Goal: Find specific page/section: Find specific page/section

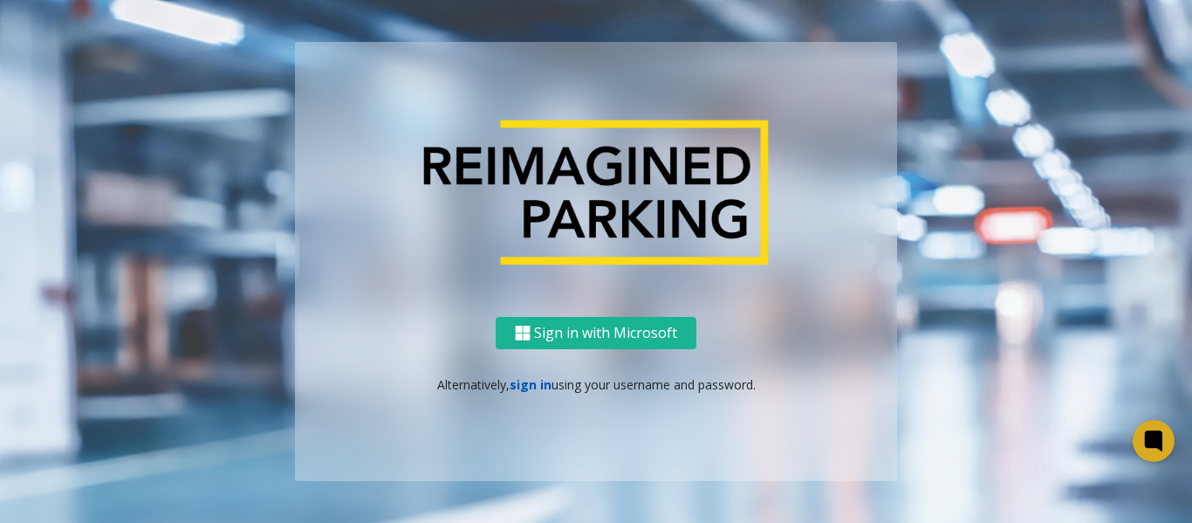
click at [542, 388] on link "sign in" at bounding box center [531, 384] width 42 height 17
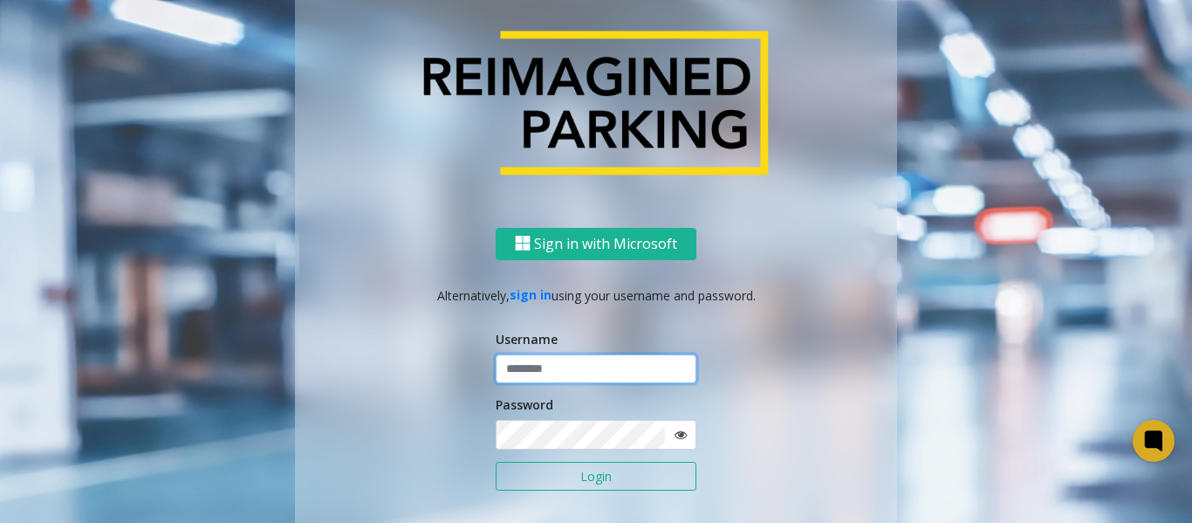
type input "********"
click at [608, 485] on button "Login" at bounding box center [596, 477] width 201 height 30
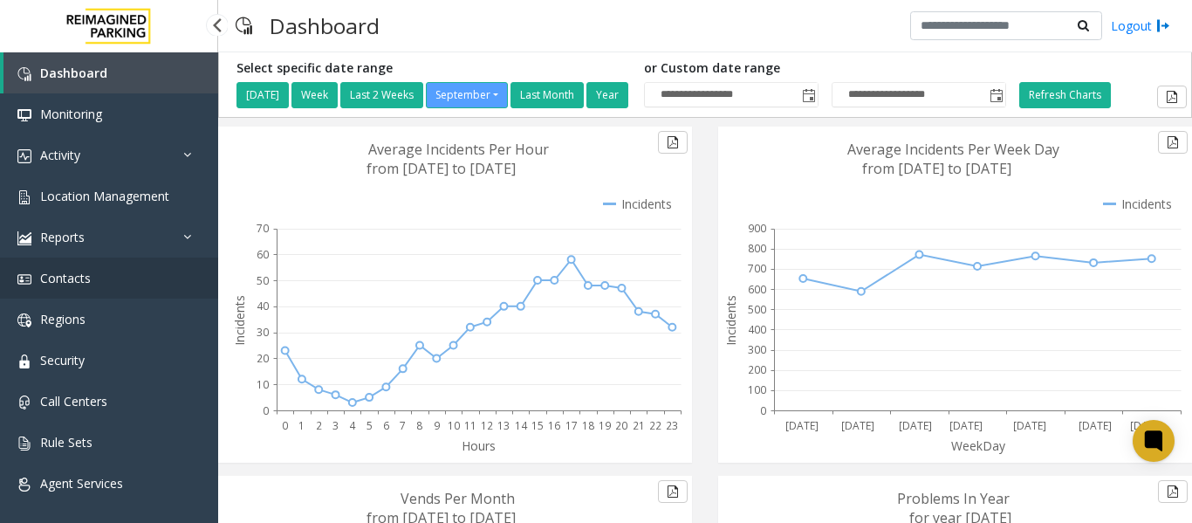
click at [91, 279] on link "Contacts" at bounding box center [109, 277] width 218 height 41
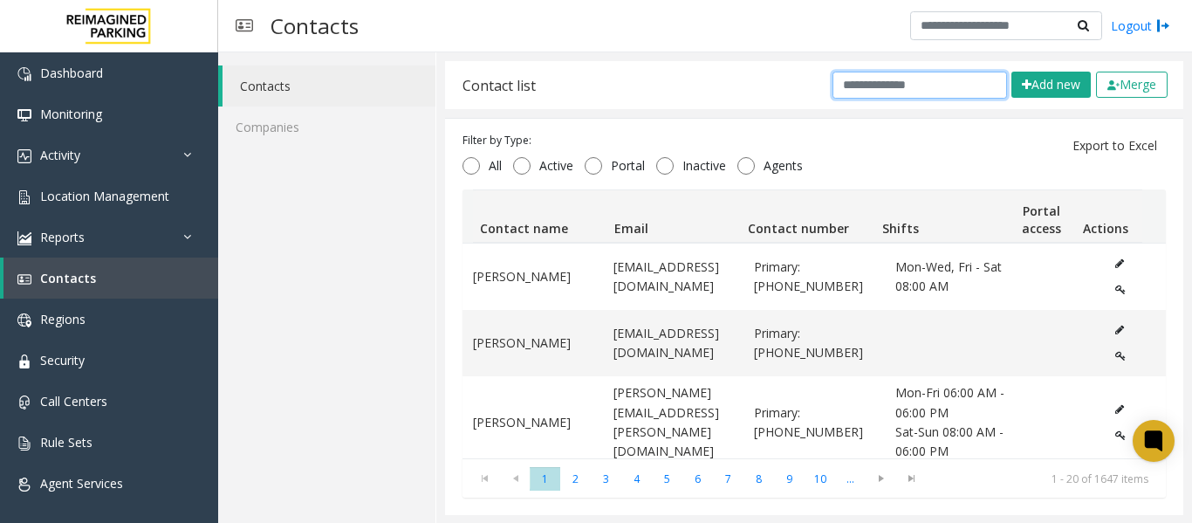
click at [938, 82] on input "text" at bounding box center [919, 85] width 175 height 27
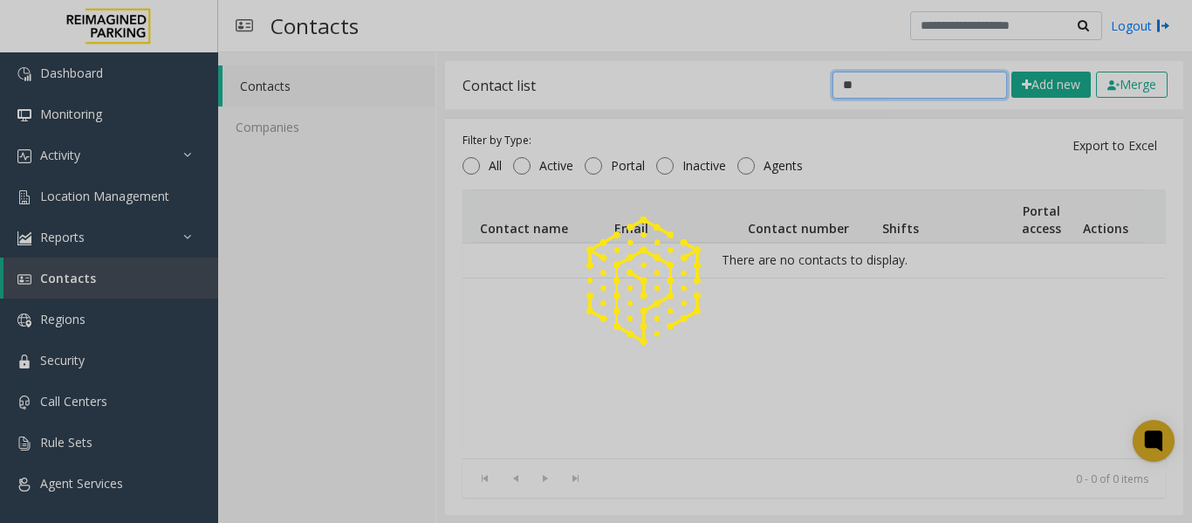
type input "*"
